Goal: Information Seeking & Learning: Learn about a topic

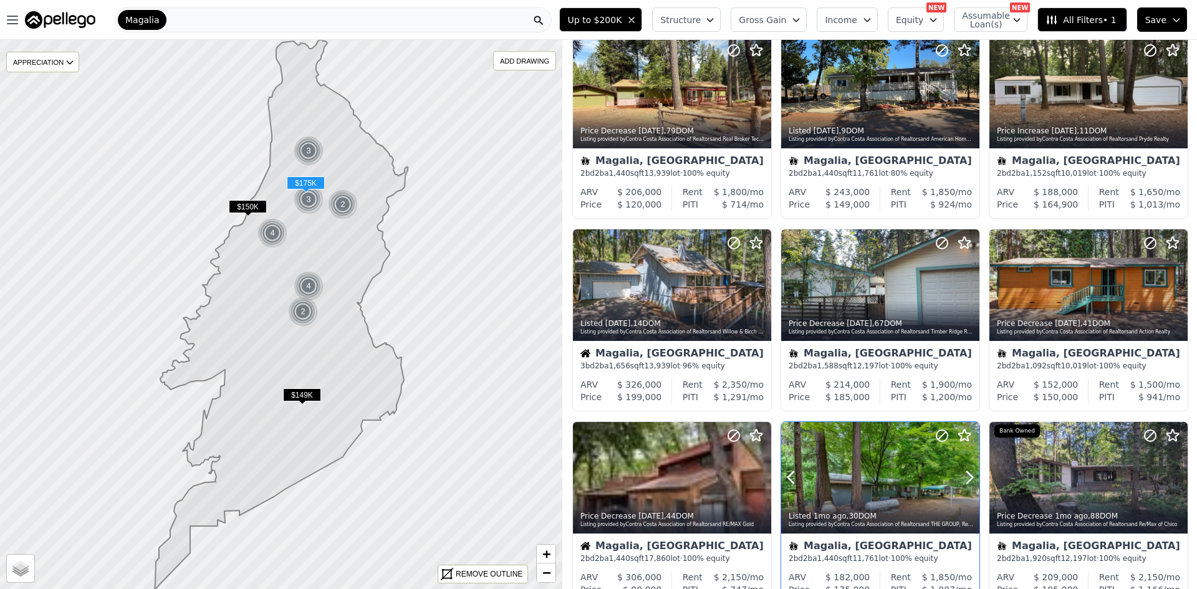
scroll to position [187, 0]
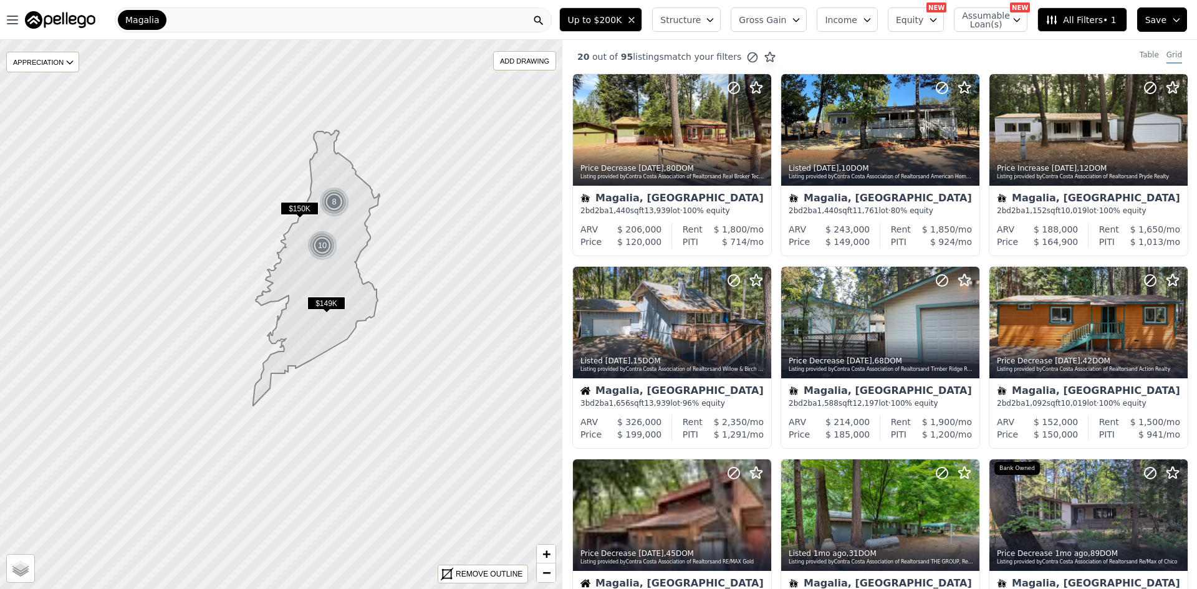
click at [889, 52] on div "20 out of 95 listings match your filters Table Grid" at bounding box center [879, 57] width 635 height 34
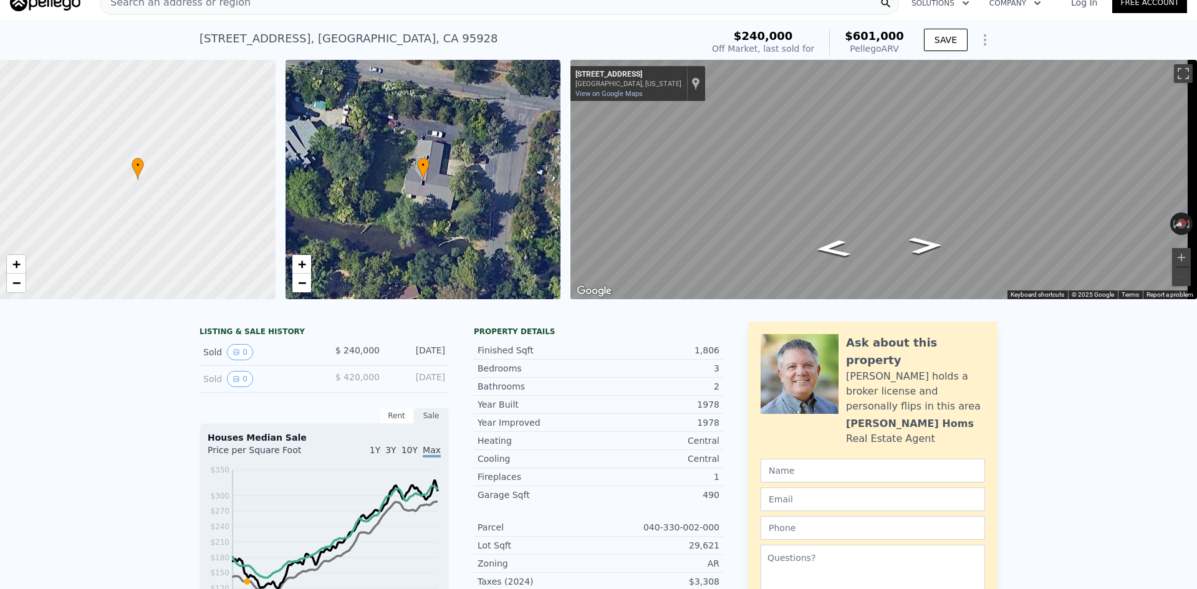
scroll to position [4, 0]
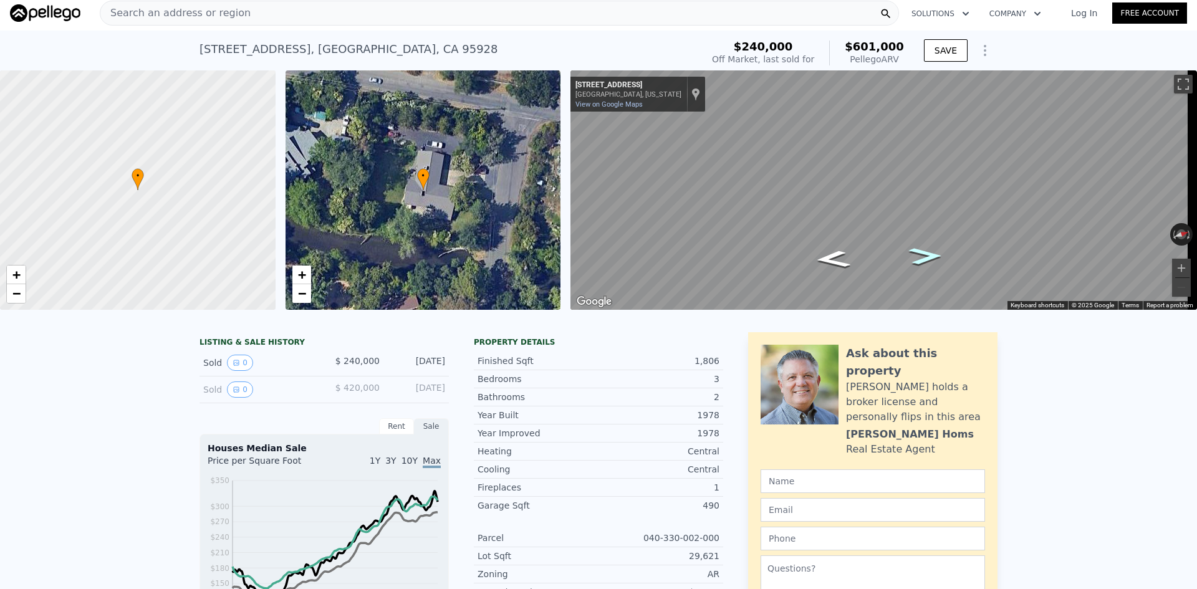
click at [914, 254] on icon "Go North, Paseo Companeros St" at bounding box center [926, 256] width 62 height 25
click at [913, 254] on icon "Go North, Paseo Companeros St" at bounding box center [926, 256] width 62 height 25
click at [912, 245] on icon "Go North, Paseo Companeros St" at bounding box center [909, 252] width 94 height 32
